Goal: Browse casually

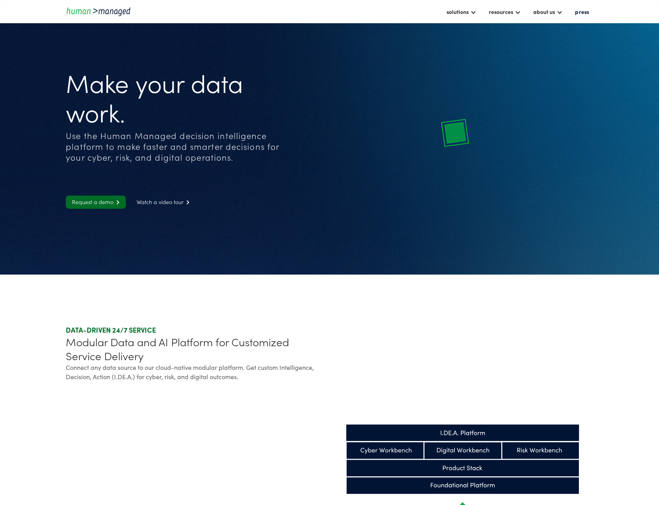
drag, startPoint x: 435, startPoint y: 75, endPoint x: 652, endPoint y: 18, distance: 224.3
click at [436, 75] on icon at bounding box center [462, 129] width 260 height 158
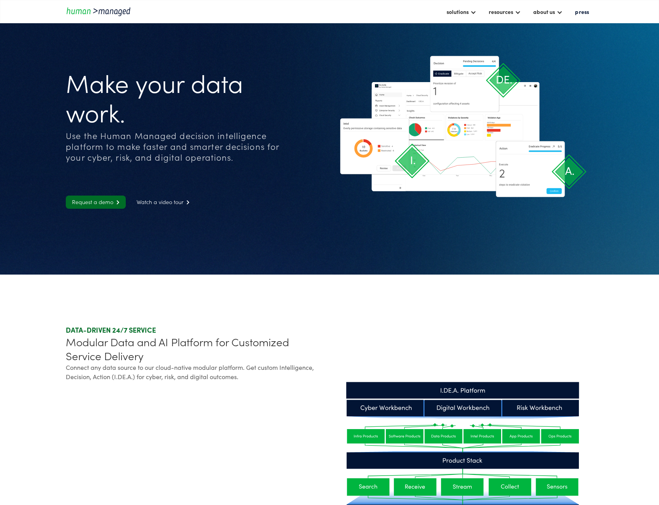
click at [424, 253] on section "Make your data work. Use the Human Managed decision intelligence platform to ma…" at bounding box center [329, 137] width 659 height 274
